Goal: Transaction & Acquisition: Purchase product/service

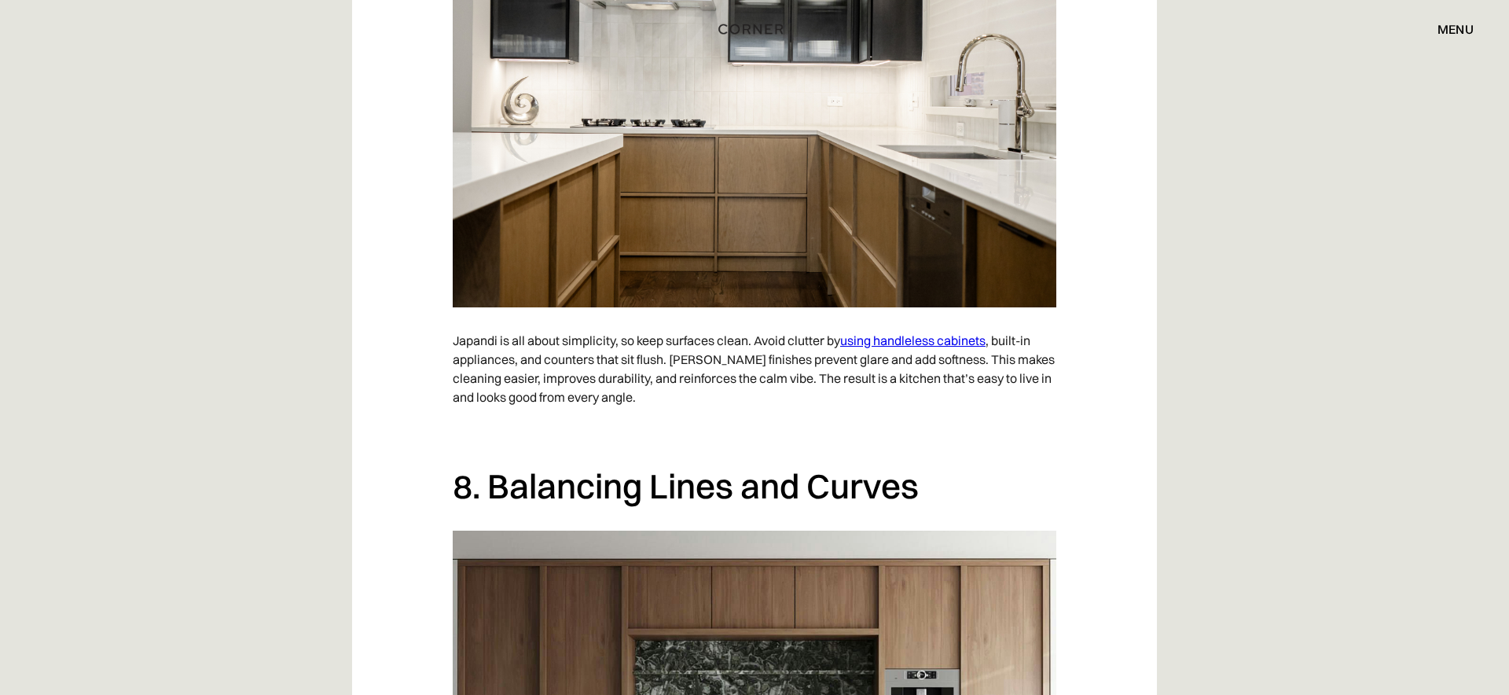
scroll to position [5415, 0]
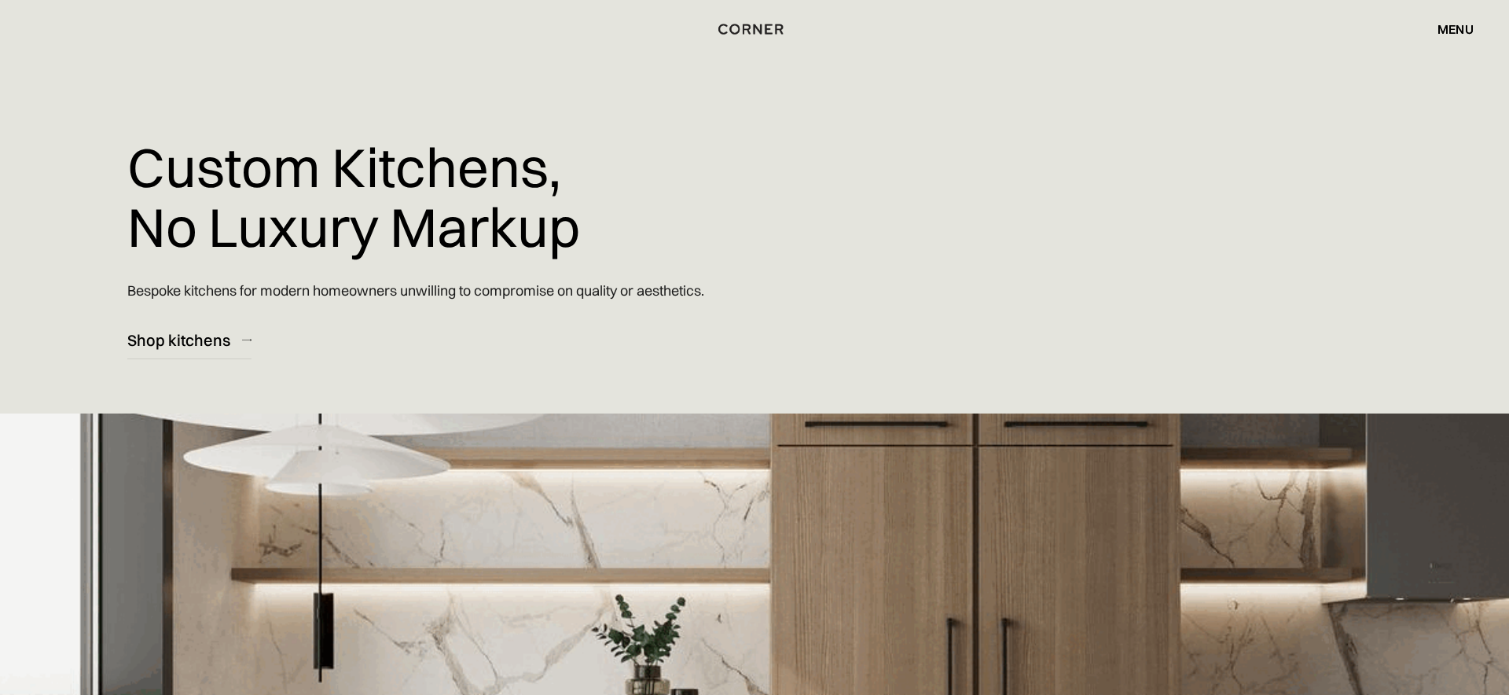
scroll to position [1, 0]
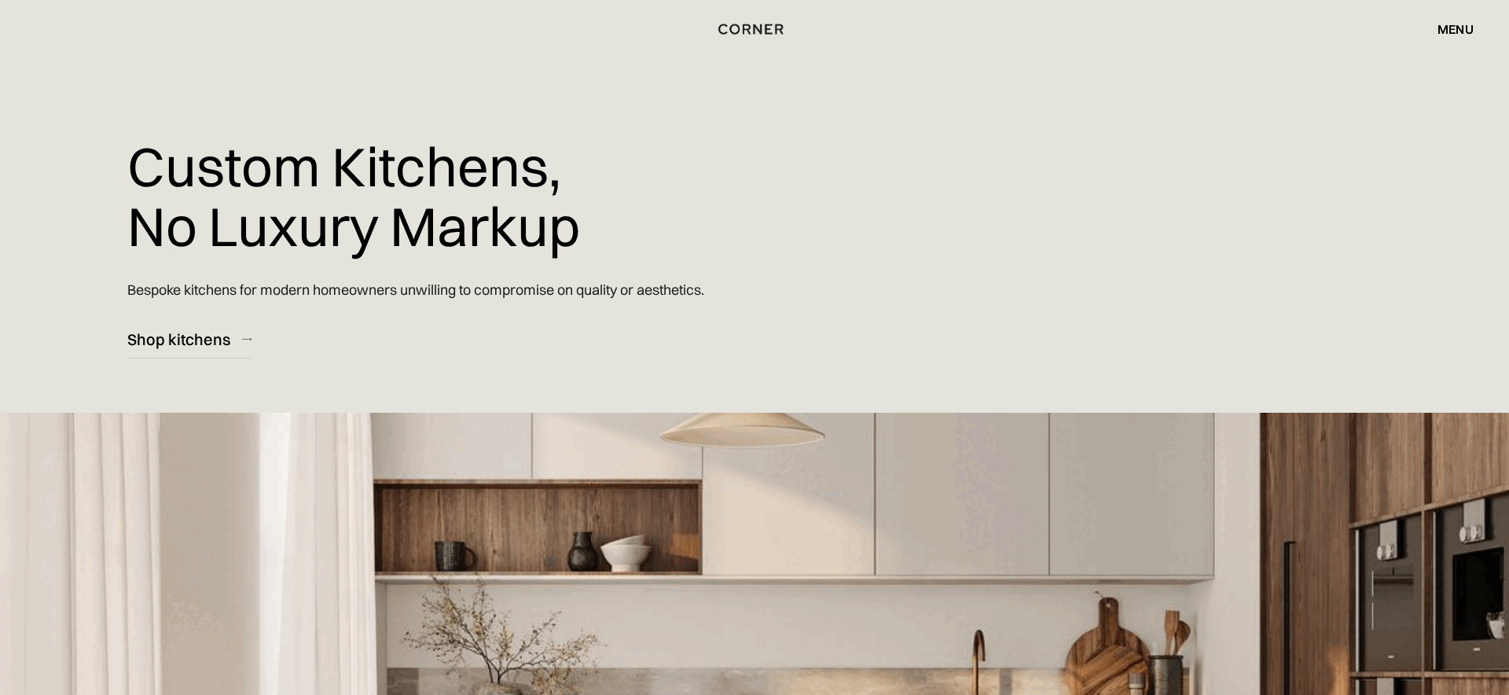
click at [1470, 28] on div "menu" at bounding box center [1455, 29] width 36 height 13
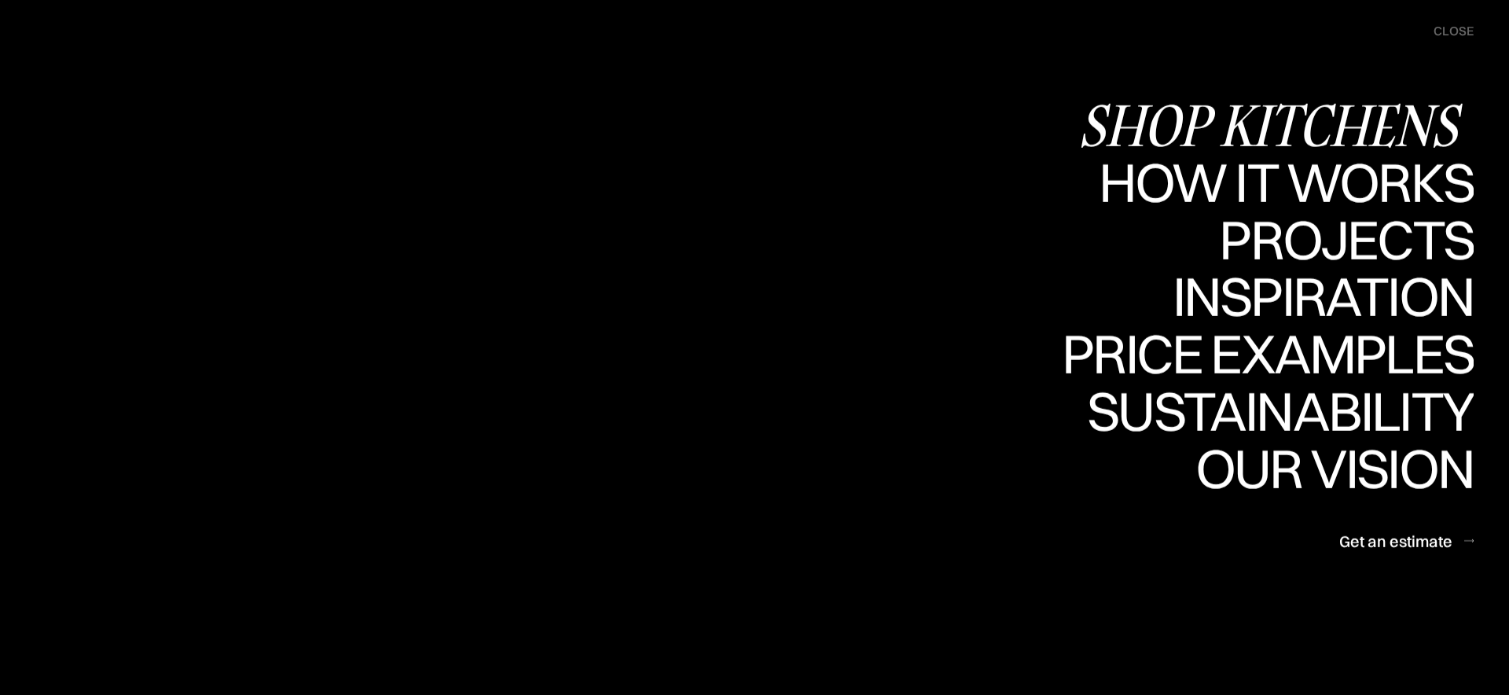
scroll to position [3, 0]
click at [1280, 123] on div "Shop Kitchens" at bounding box center [1275, 124] width 395 height 55
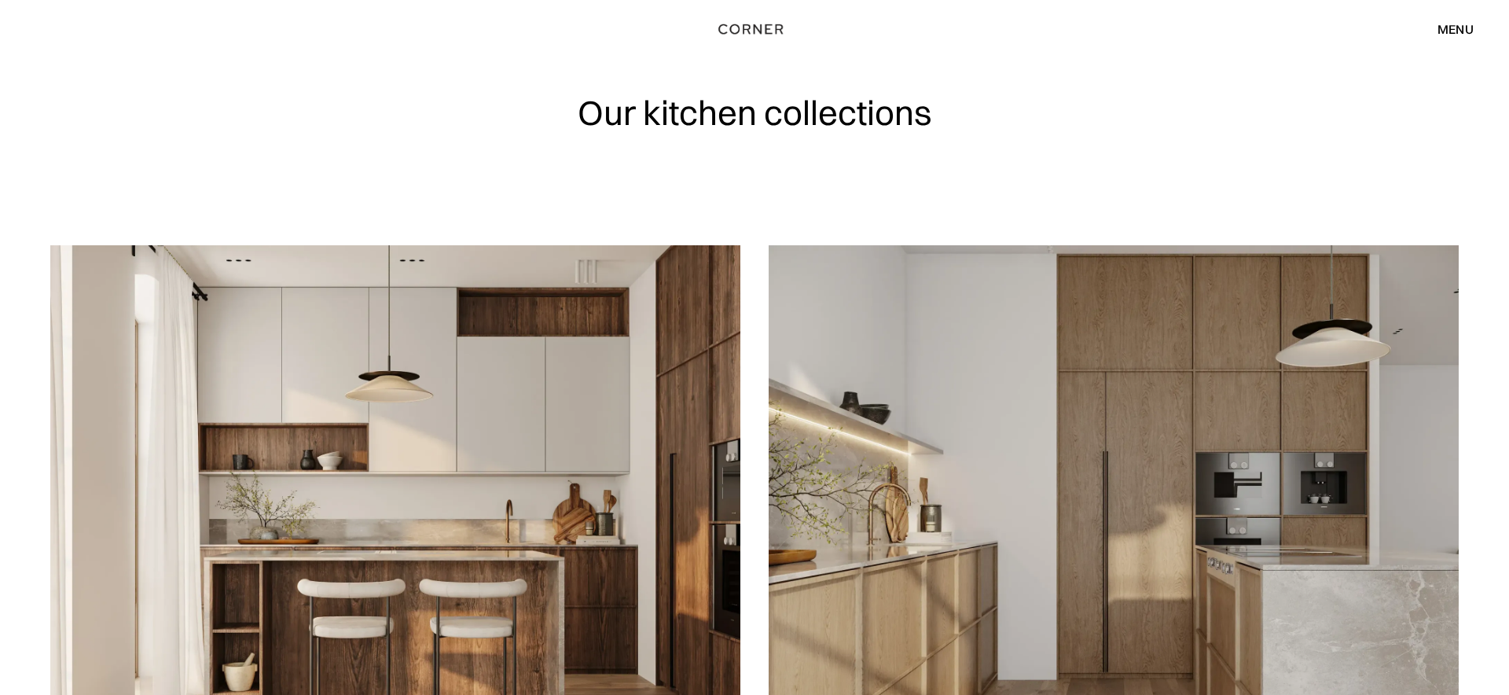
scroll to position [1, 0]
click at [1457, 32] on div "menu" at bounding box center [1455, 29] width 36 height 13
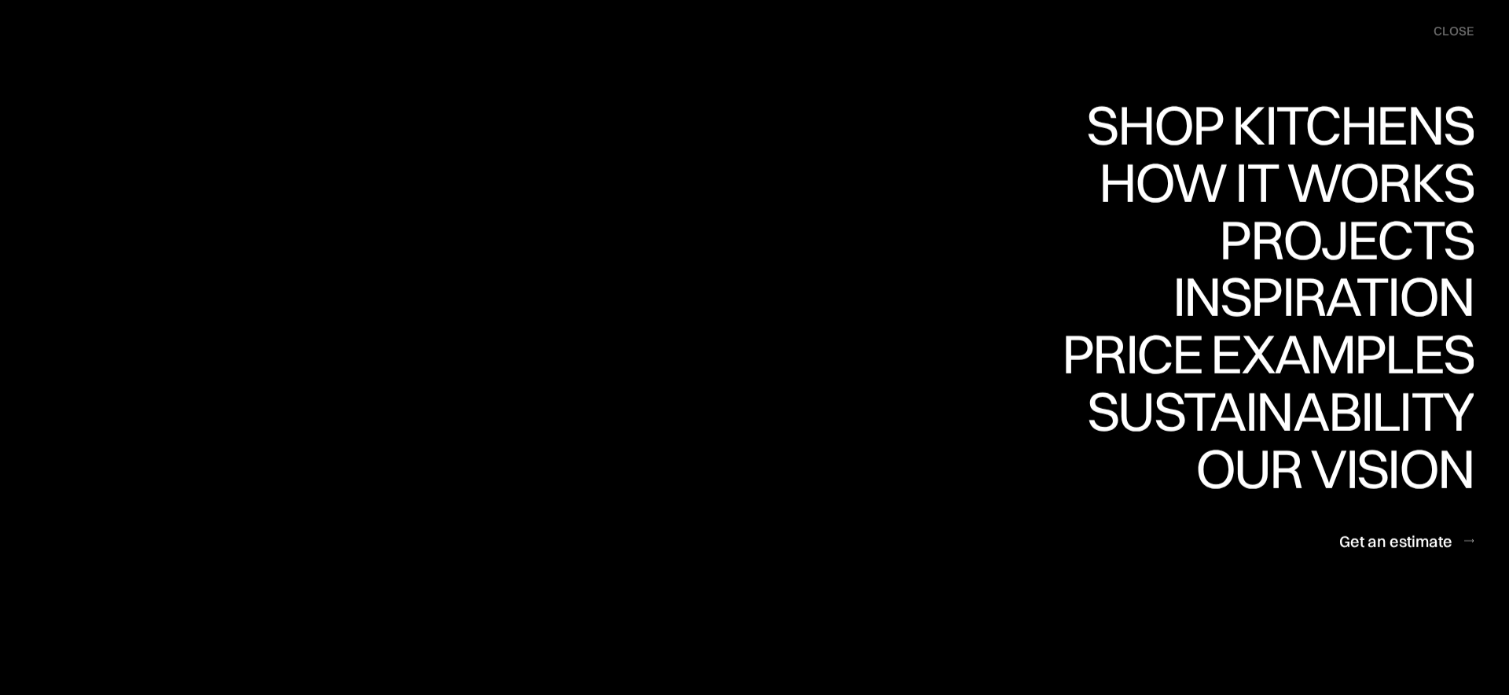
scroll to position [0, 0]
click at [1321, 124] on div "Shop Kitchens" at bounding box center [1275, 124] width 395 height 55
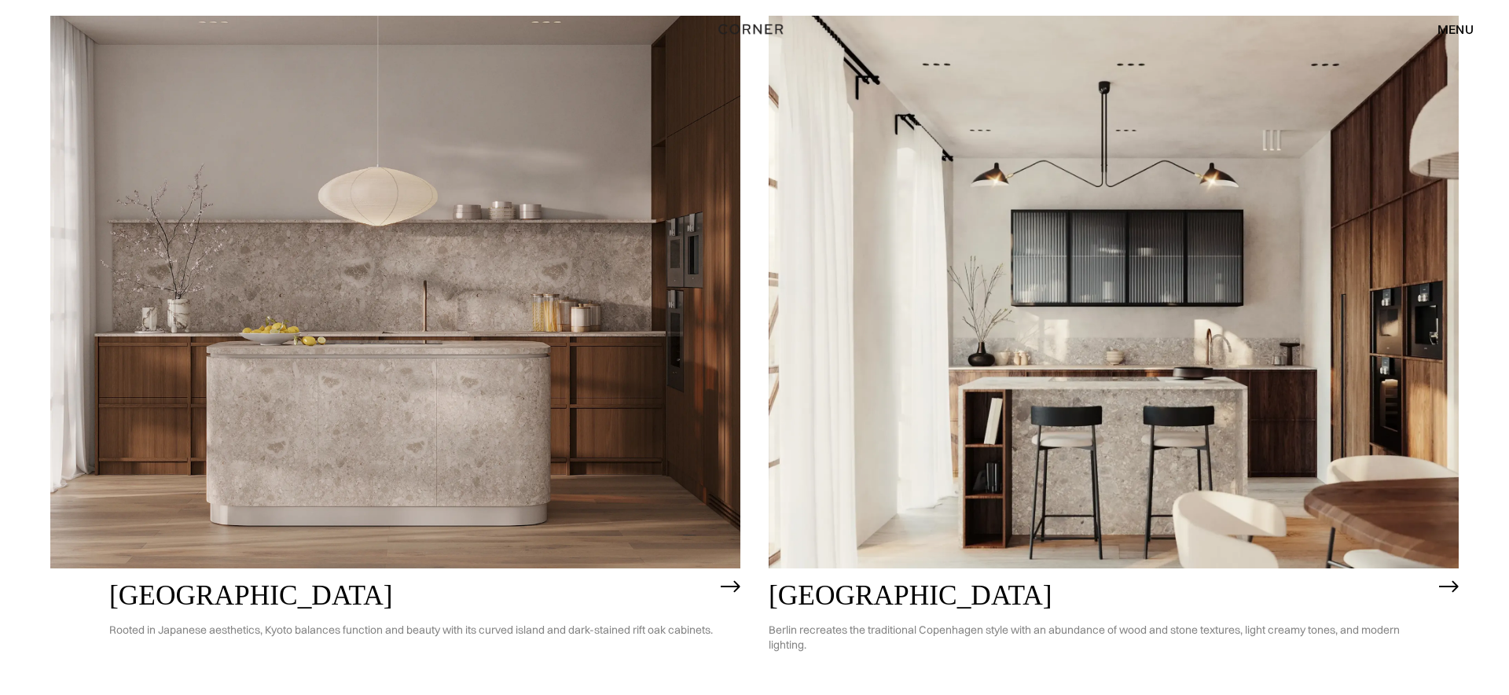
scroll to position [928, 0]
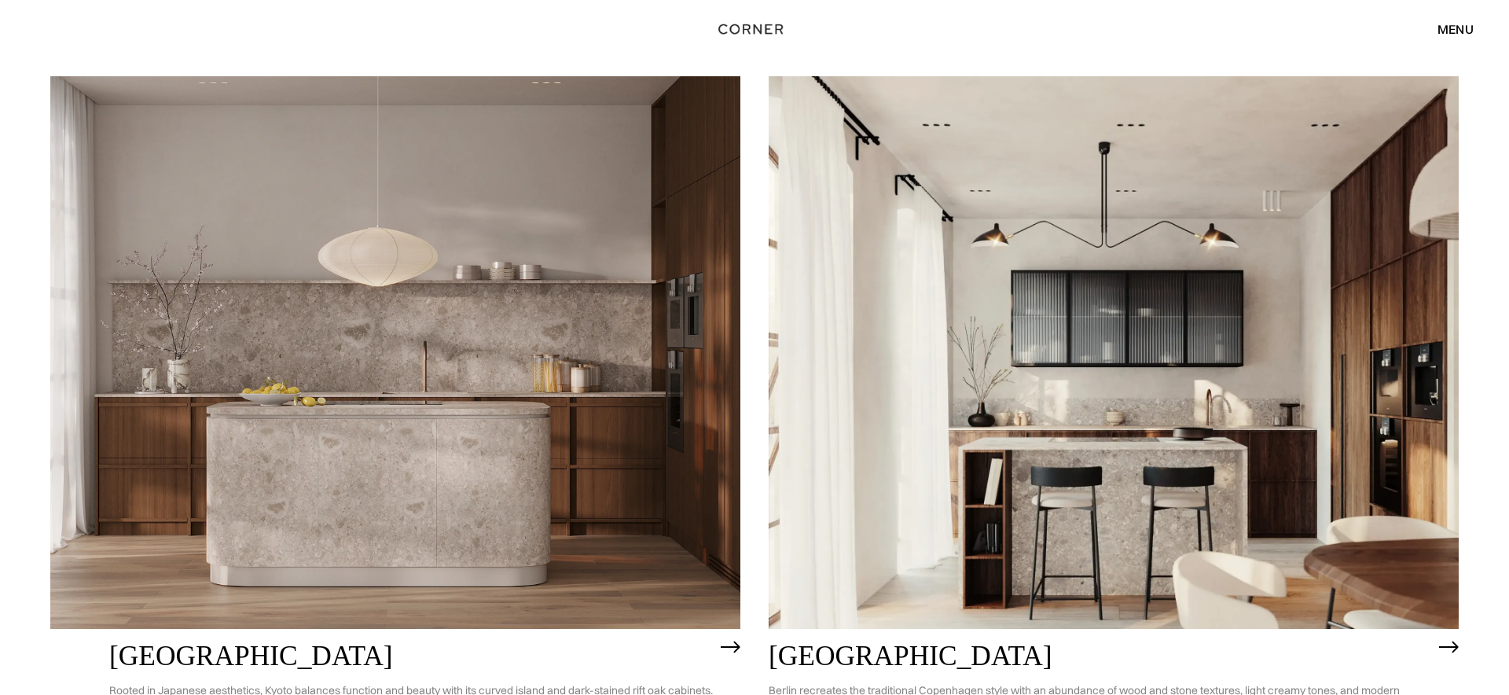
click at [610, 240] on img at bounding box center [395, 352] width 690 height 552
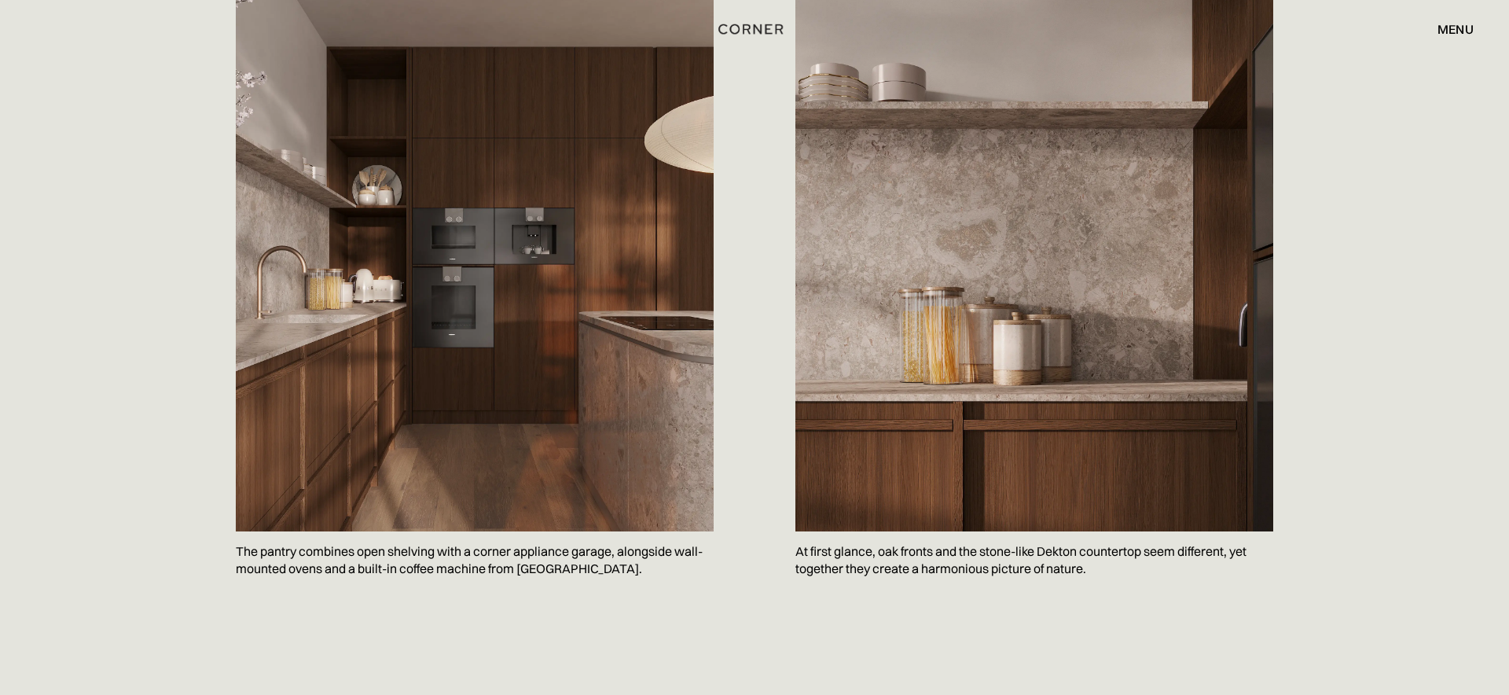
scroll to position [1547, 0]
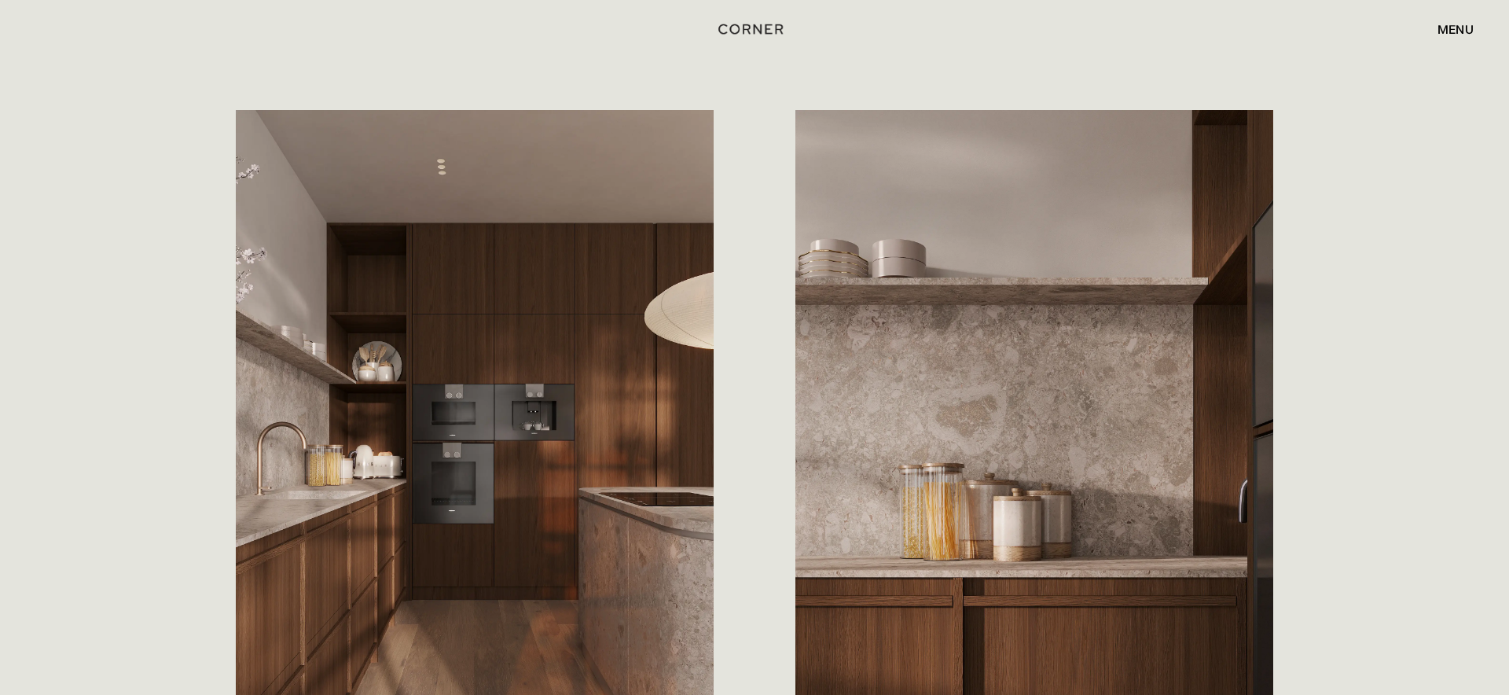
click at [1455, 23] on div "menu" at bounding box center [1455, 29] width 36 height 13
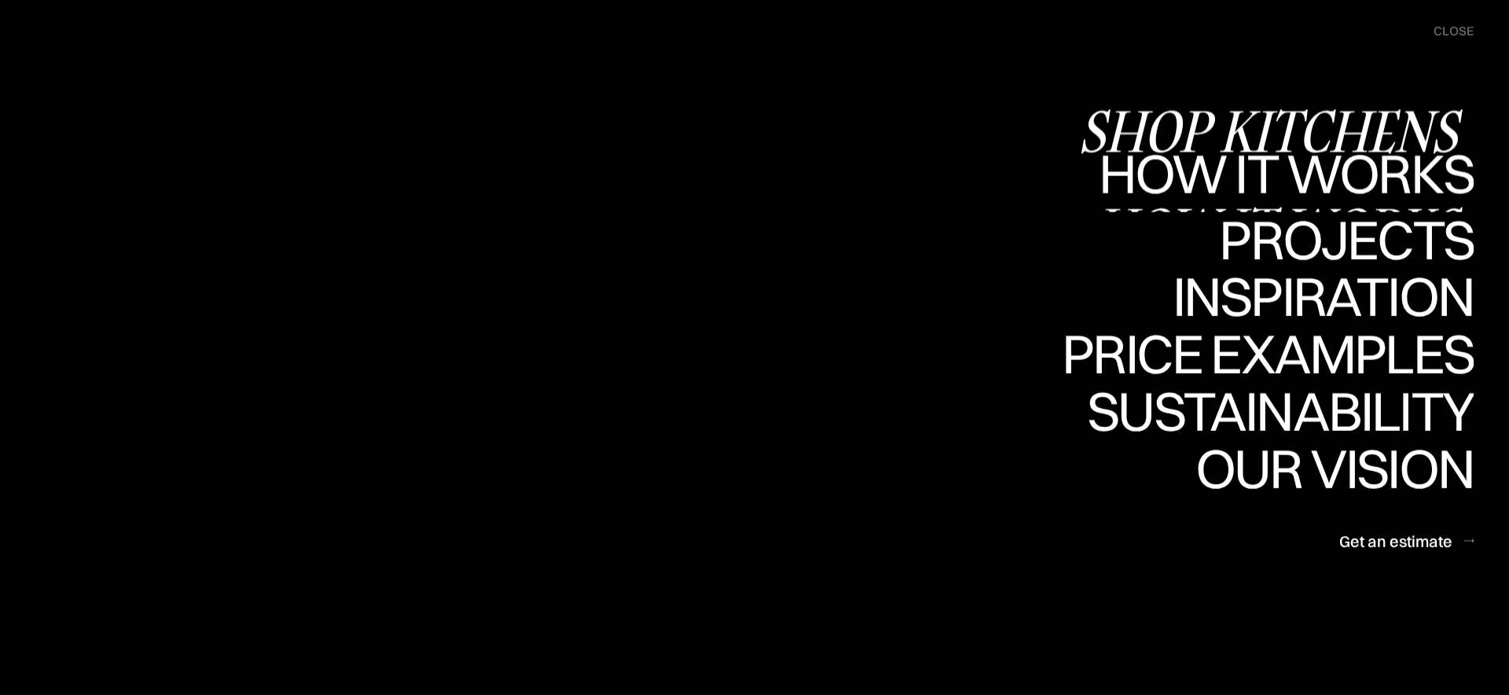
click at [1207, 125] on div "Shop Kitchens" at bounding box center [1275, 130] width 395 height 55
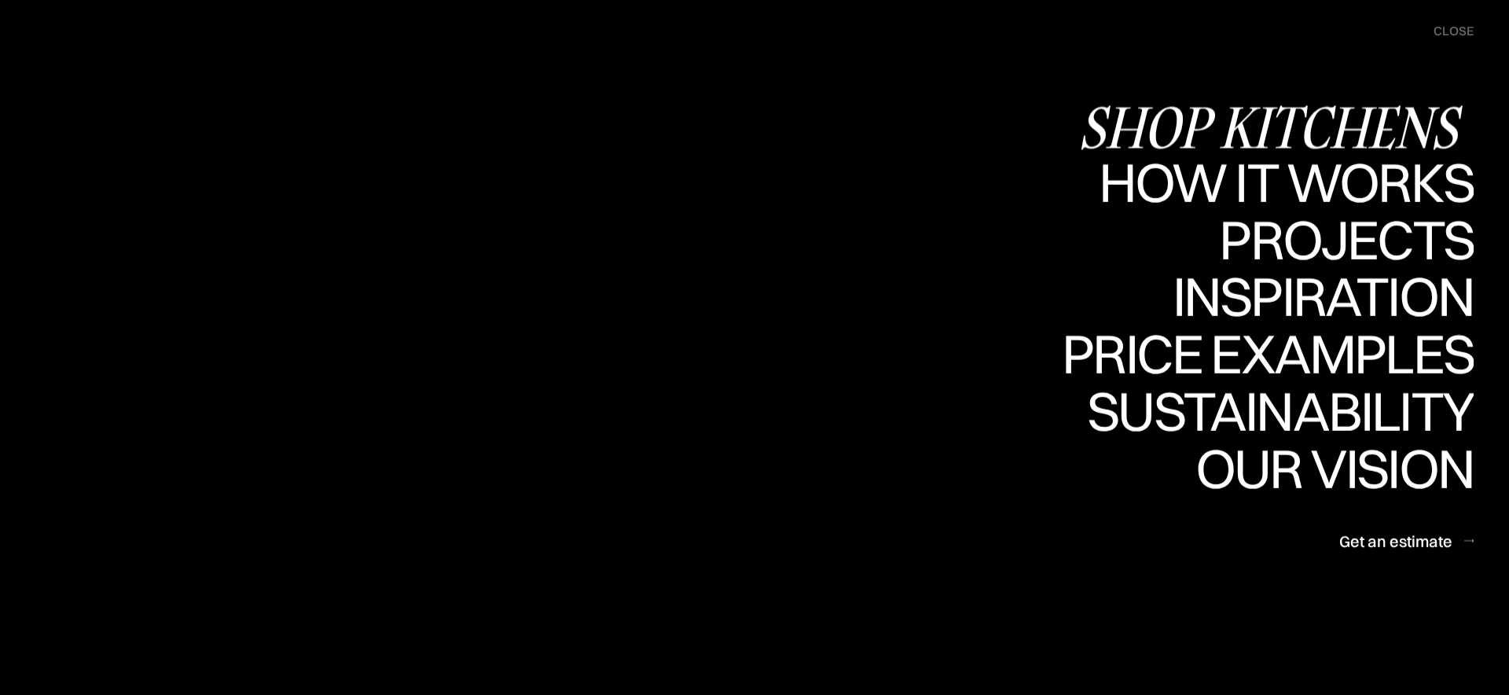
scroll to position [1445, 0]
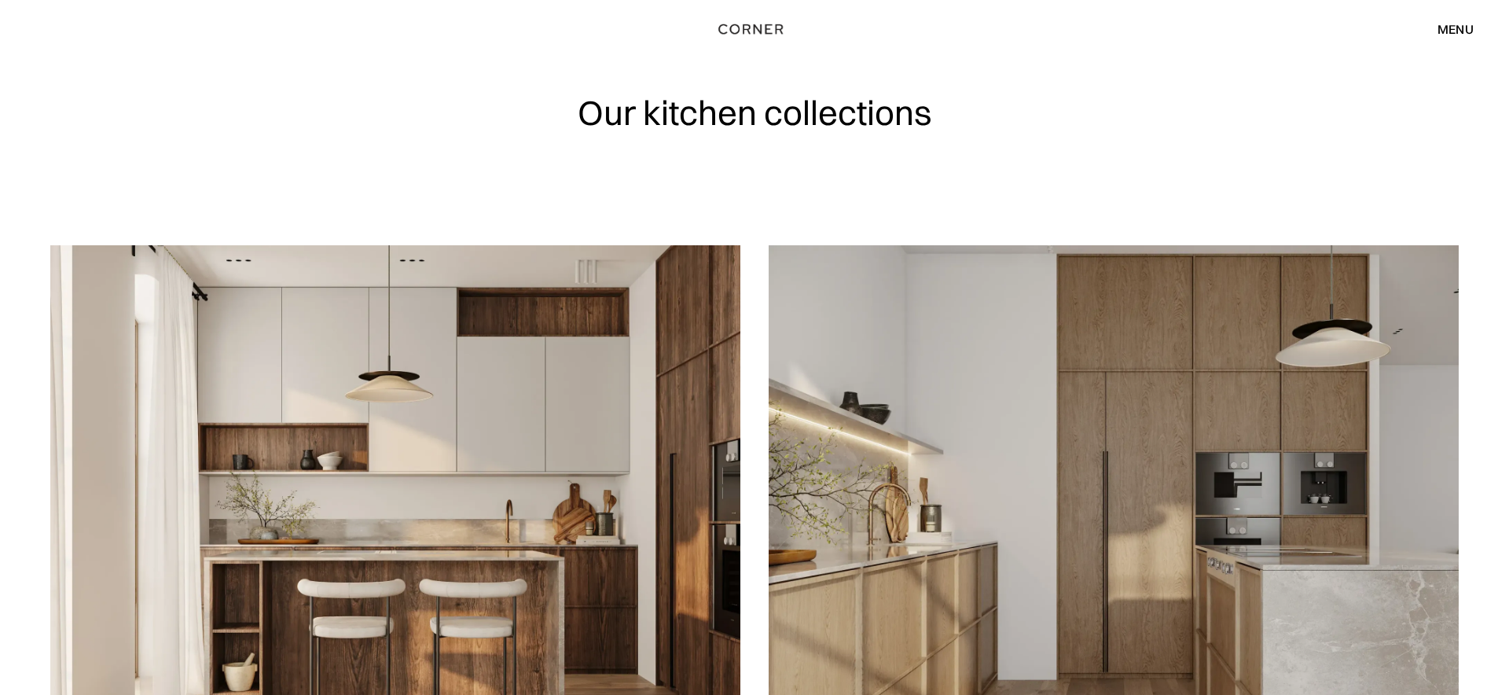
click at [982, 454] on img at bounding box center [1114, 521] width 690 height 552
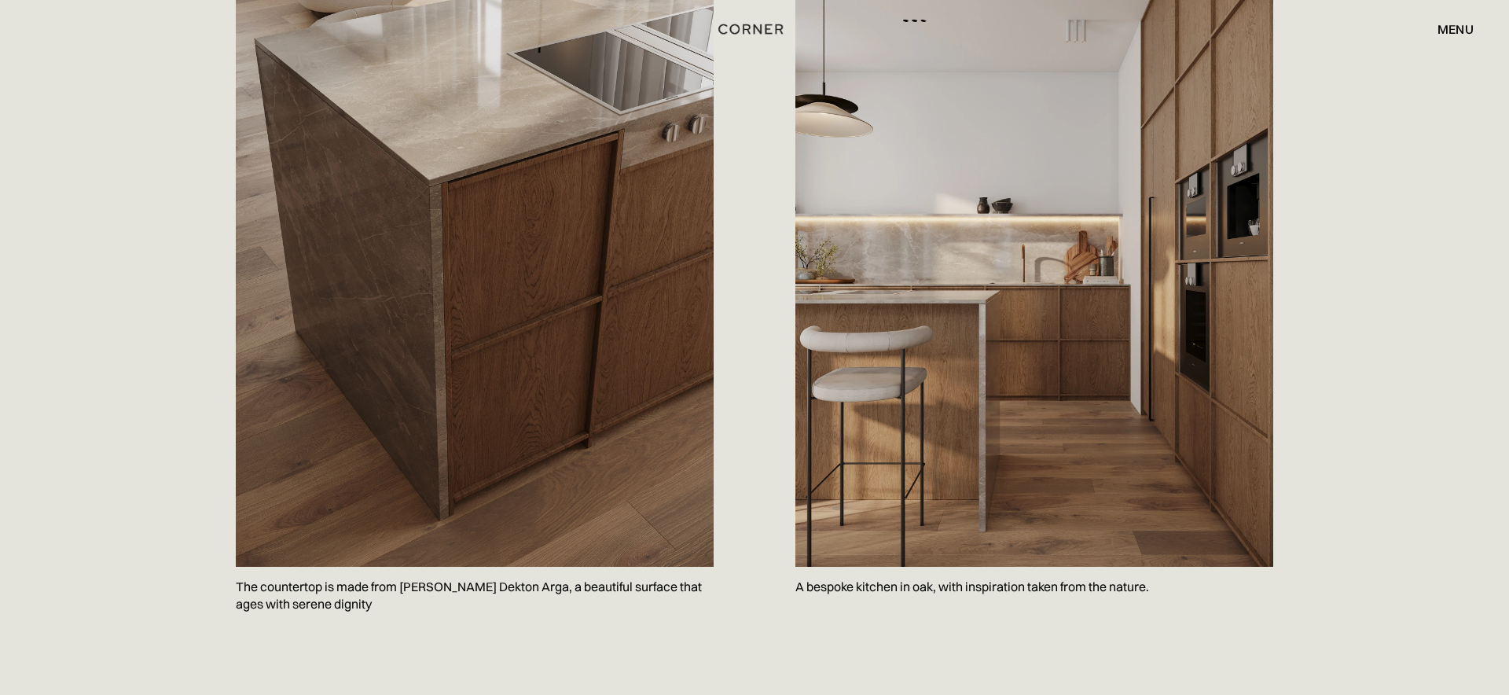
scroll to position [2311, 0]
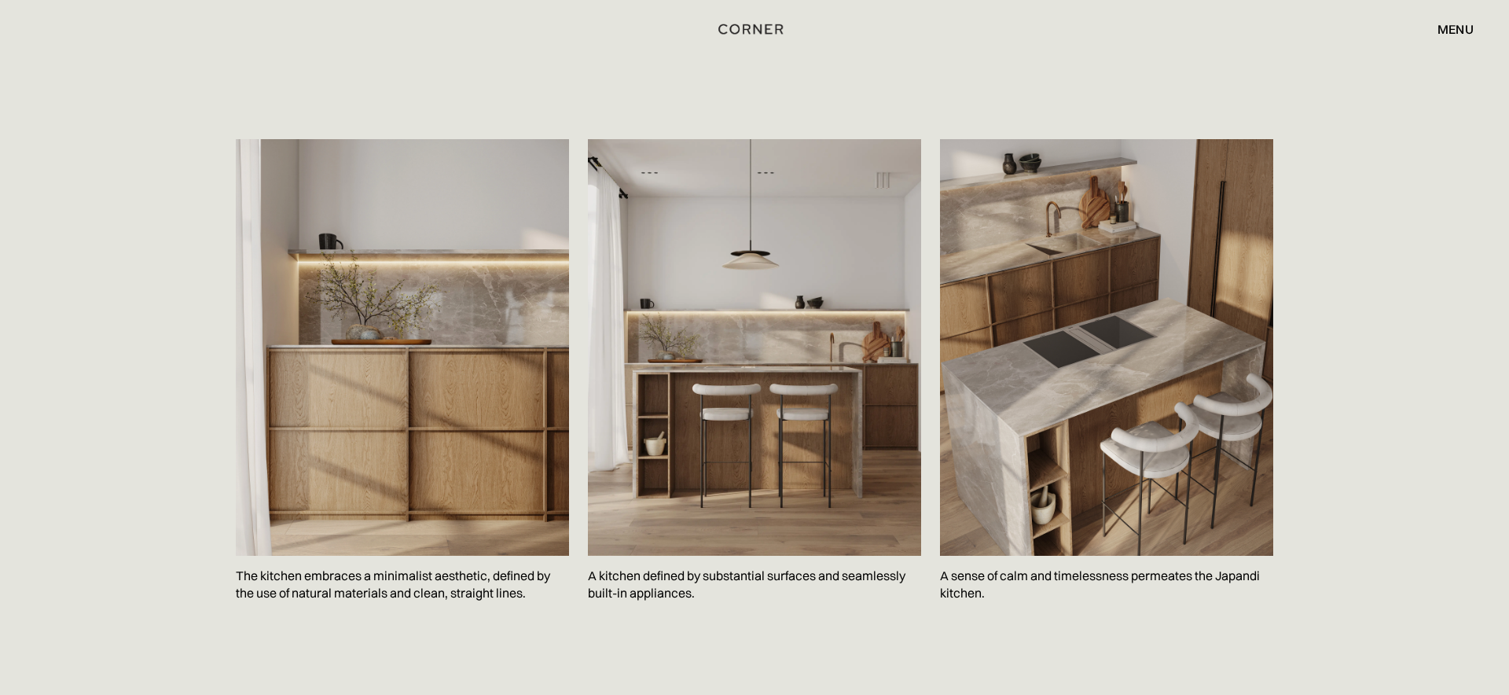
drag, startPoint x: 1454, startPoint y: 28, endPoint x: 1397, endPoint y: 43, distance: 59.3
click at [1454, 28] on div "menu" at bounding box center [1455, 29] width 36 height 13
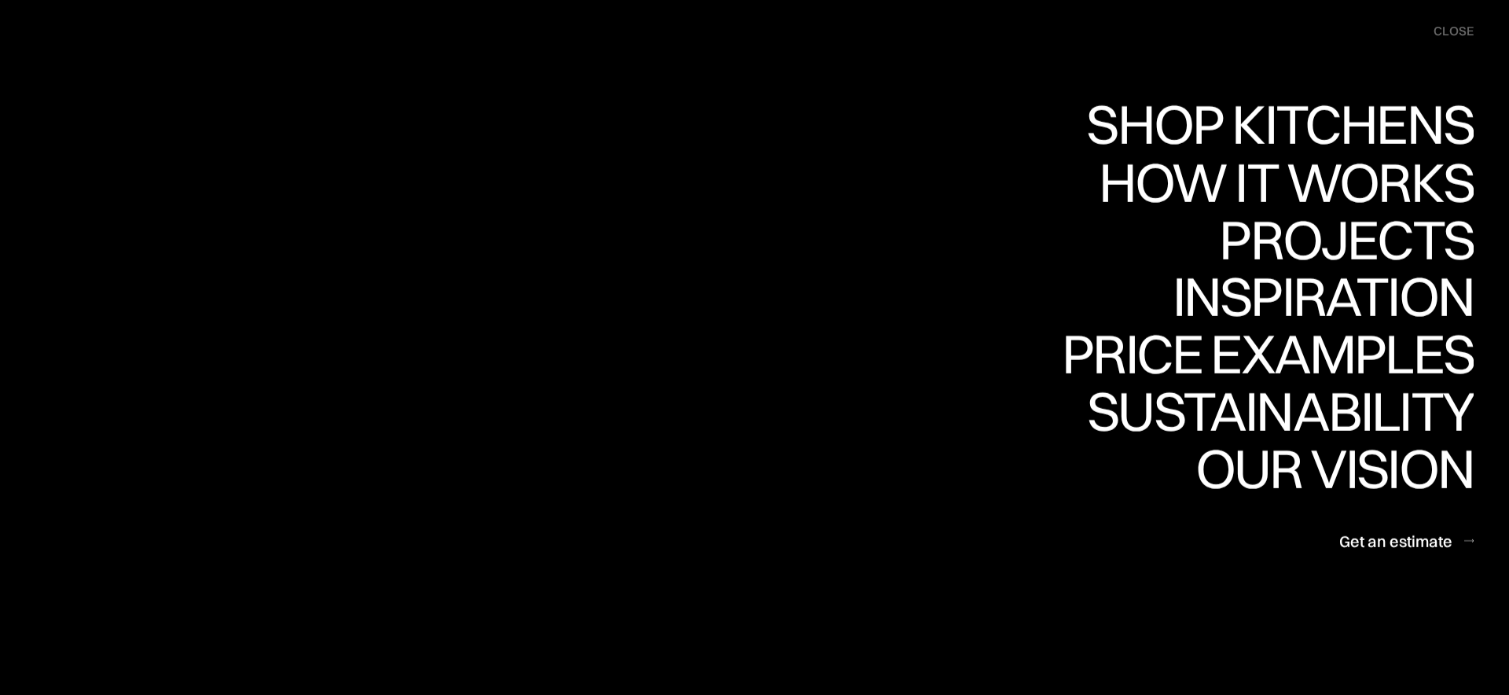
click at [1258, 115] on div "Shop Kitchens" at bounding box center [1275, 124] width 395 height 55
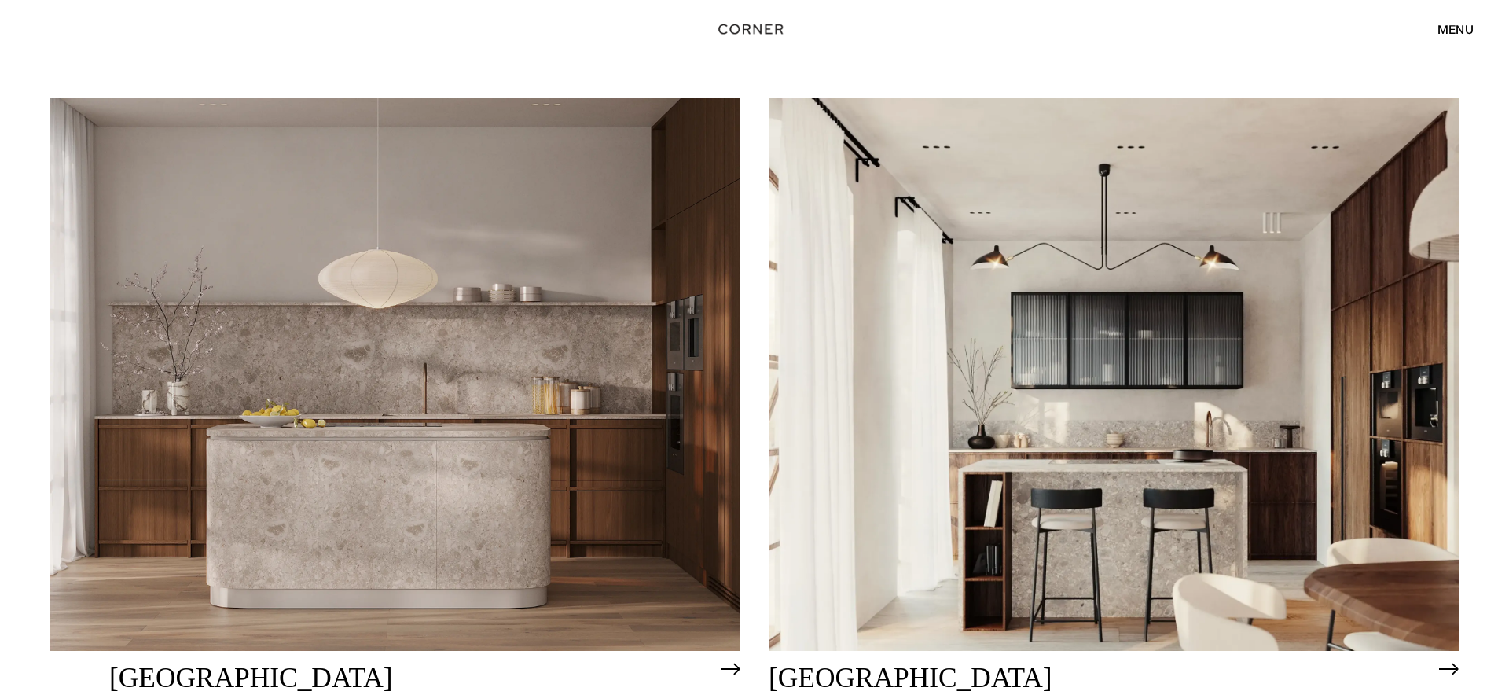
scroll to position [1045, 0]
